Goal: Task Accomplishment & Management: Manage account settings

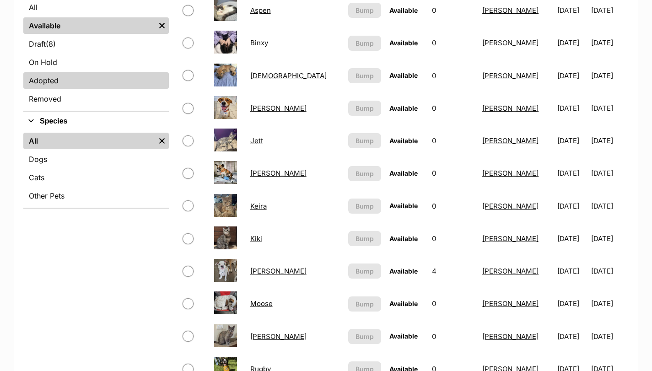
scroll to position [244, 0]
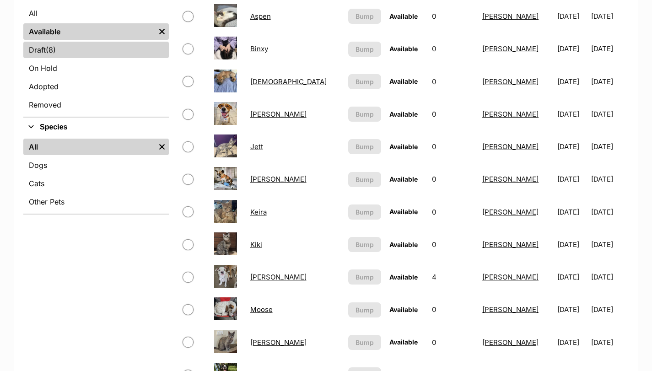
click at [61, 47] on link "Draft (8) Items" at bounding box center [96, 50] width 146 height 16
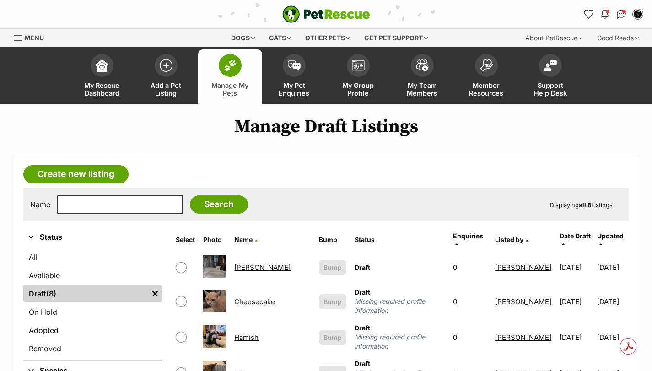
click at [187, 332] on input "checkbox" at bounding box center [181, 337] width 11 height 11
checkbox input "true"
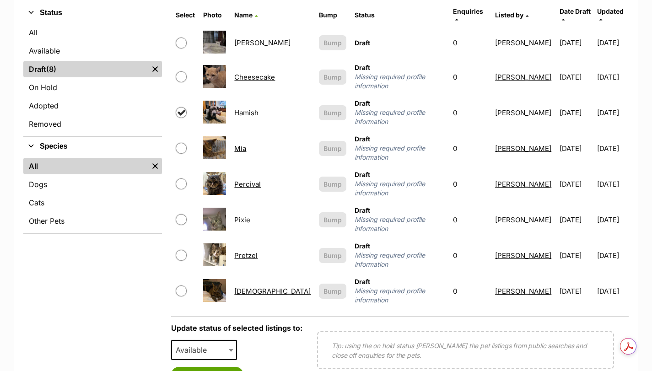
scroll to position [168, 0]
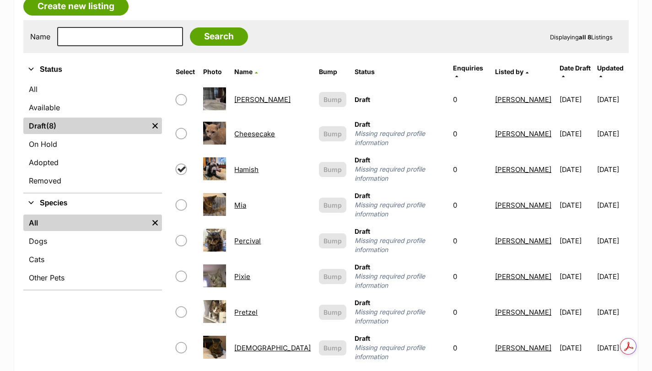
click at [256, 165] on link "Hamish" at bounding box center [246, 169] width 24 height 9
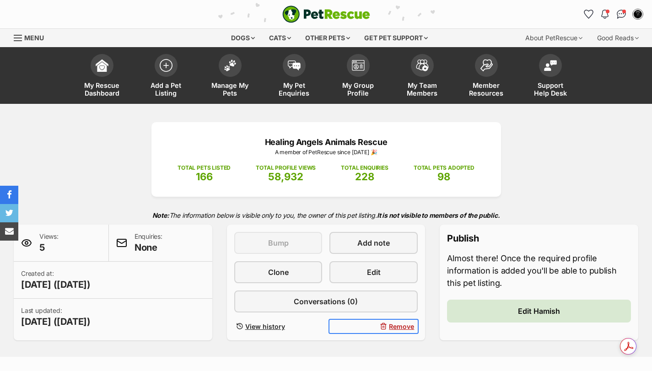
click at [392, 326] on span "Remove" at bounding box center [401, 327] width 25 height 10
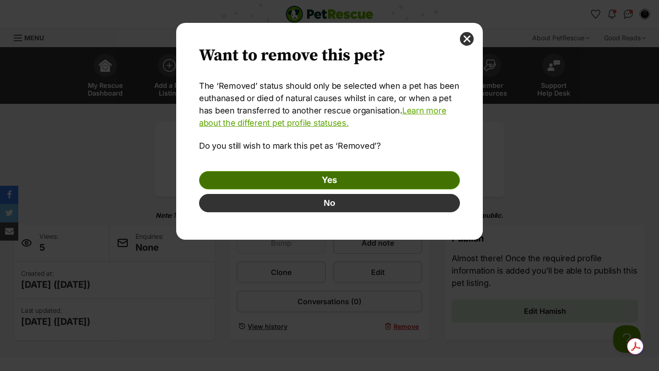
click at [337, 181] on link "Yes" at bounding box center [329, 180] width 261 height 18
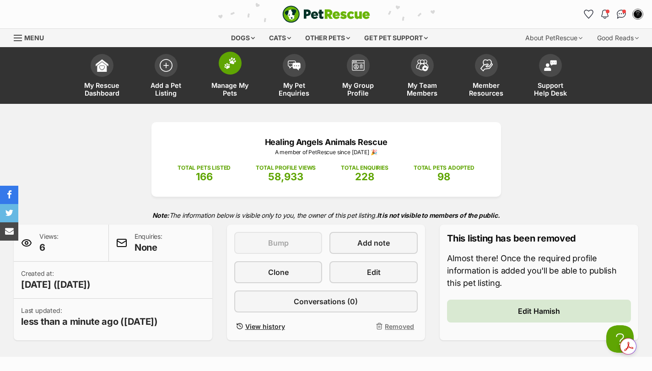
click at [230, 58] on img at bounding box center [230, 63] width 13 height 12
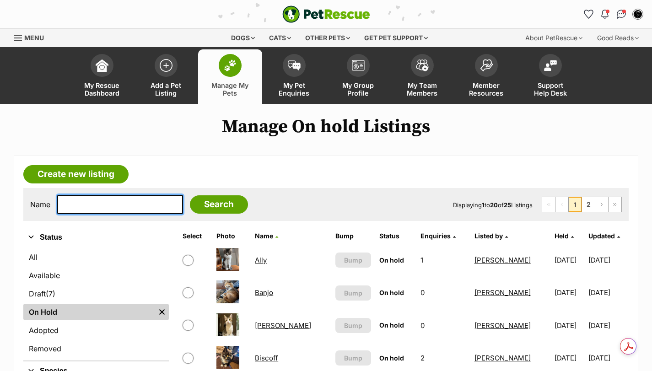
click at [73, 206] on input "text" at bounding box center [120, 204] width 126 height 19
type input "zooma"
click at [190, 195] on input "Search" at bounding box center [219, 204] width 58 height 18
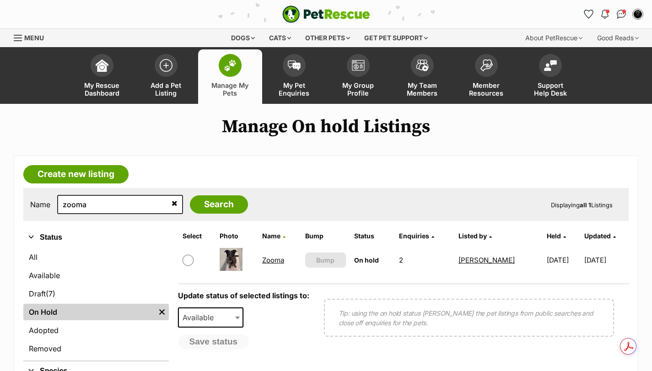
click at [276, 260] on link "Zooma" at bounding box center [273, 260] width 22 height 9
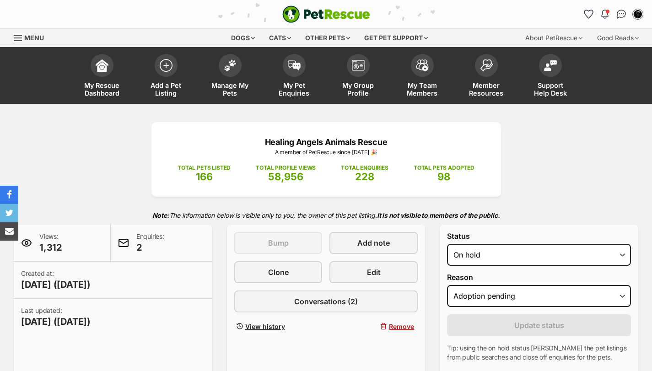
select select "adoption_pending"
click at [486, 251] on select "Draft - not available as listing has enquires Available On hold Adopted" at bounding box center [539, 255] width 184 height 22
select select "rehomed"
click at [447, 244] on select "Draft - not available as listing has enquires Available On hold Adopted" at bounding box center [539, 255] width 184 height 22
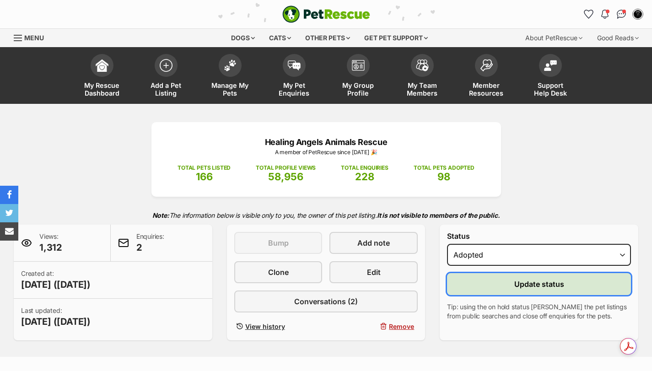
click at [498, 289] on button "Update status" at bounding box center [539, 284] width 184 height 22
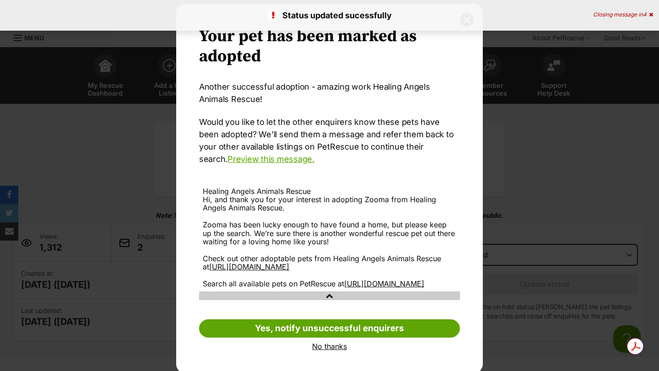
scroll to position [38, 0]
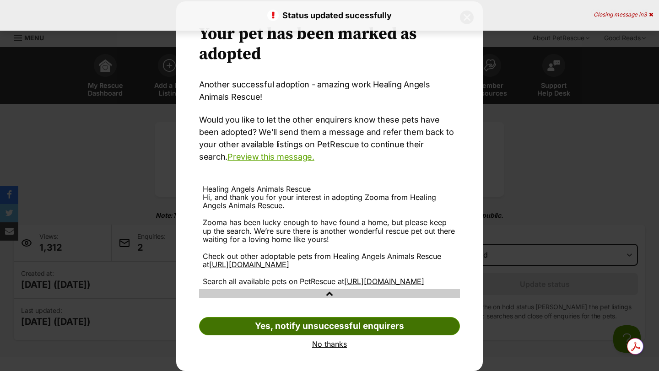
click at [429, 320] on link "Yes, notify unsuccessful enquirers" at bounding box center [329, 326] width 261 height 18
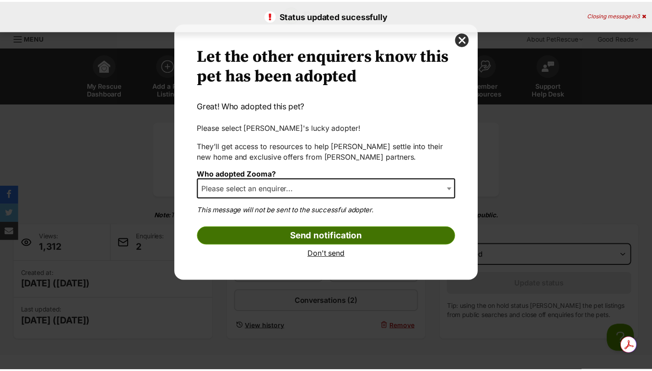
scroll to position [0, 0]
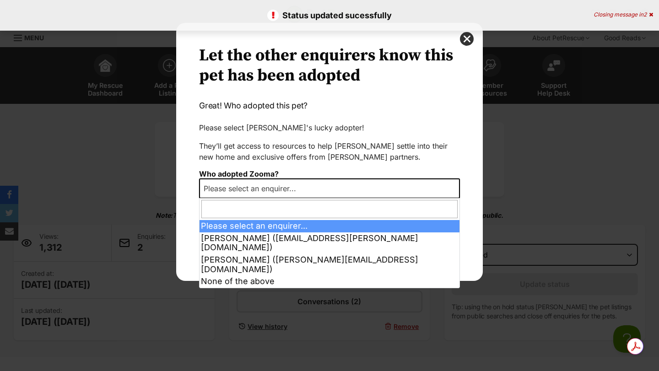
click at [242, 185] on span "Please select an enquirer..." at bounding box center [252, 188] width 105 height 13
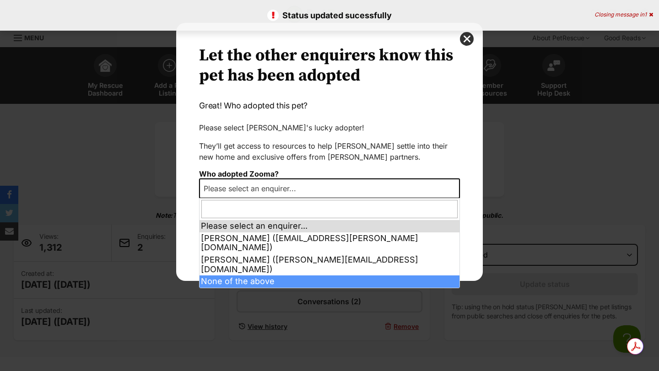
select select "other"
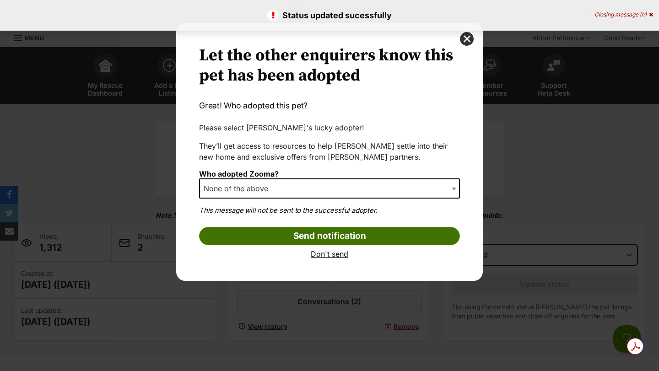
click at [260, 235] on input "Send notification" at bounding box center [329, 236] width 261 height 18
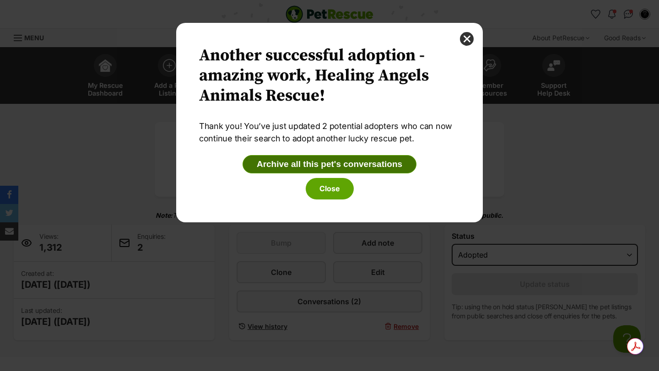
click at [319, 164] on button "Archive all this pet's conversations" at bounding box center [330, 164] width 174 height 18
